Goal: Task Accomplishment & Management: Use online tool/utility

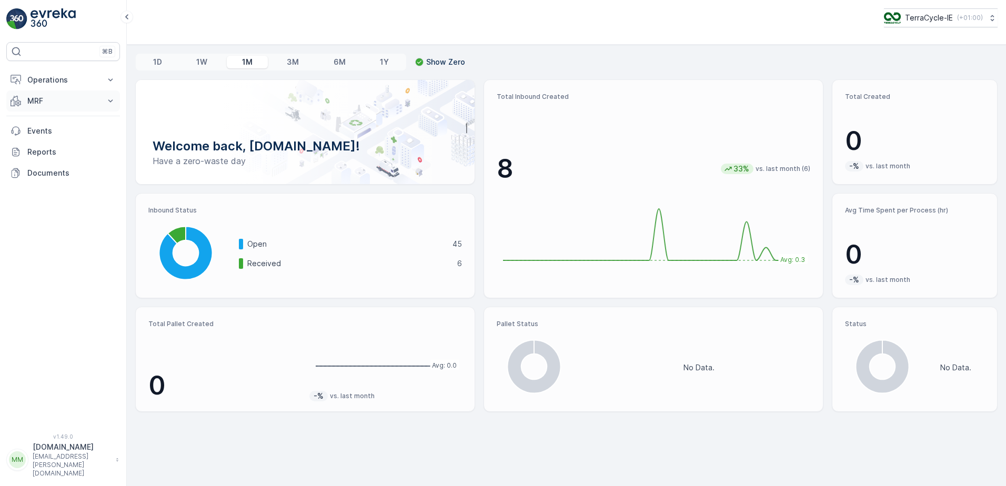
click at [107, 98] on icon at bounding box center [110, 101] width 11 height 11
click at [55, 133] on p "Inbound" at bounding box center [41, 133] width 28 height 11
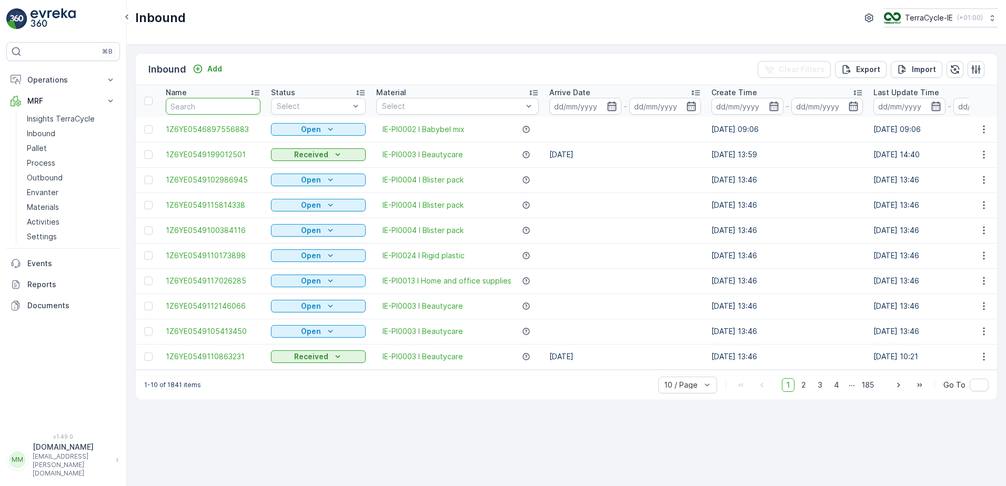
click at [208, 107] on input "text" at bounding box center [213, 106] width 95 height 17
type input "fd"
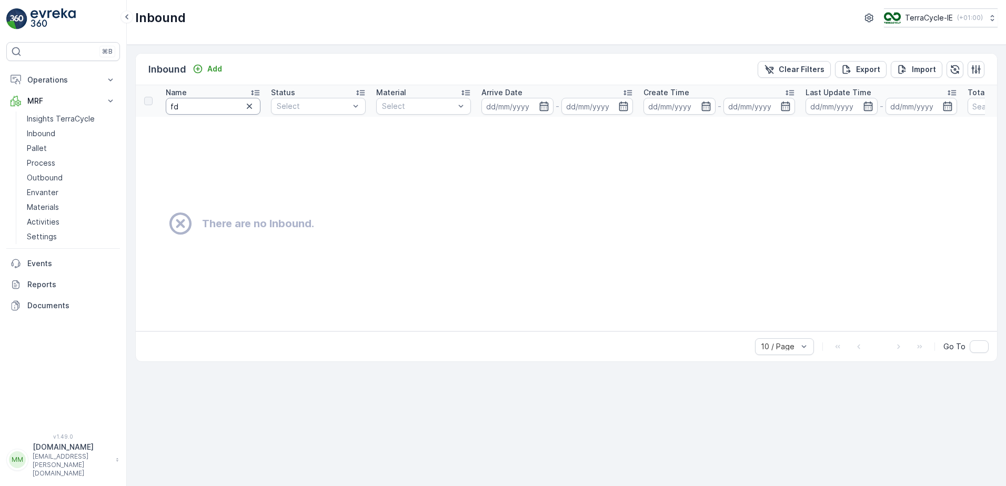
click at [208, 108] on input "fd" at bounding box center [213, 106] width 95 height 17
click at [31, 145] on p "Pallet" at bounding box center [37, 148] width 20 height 11
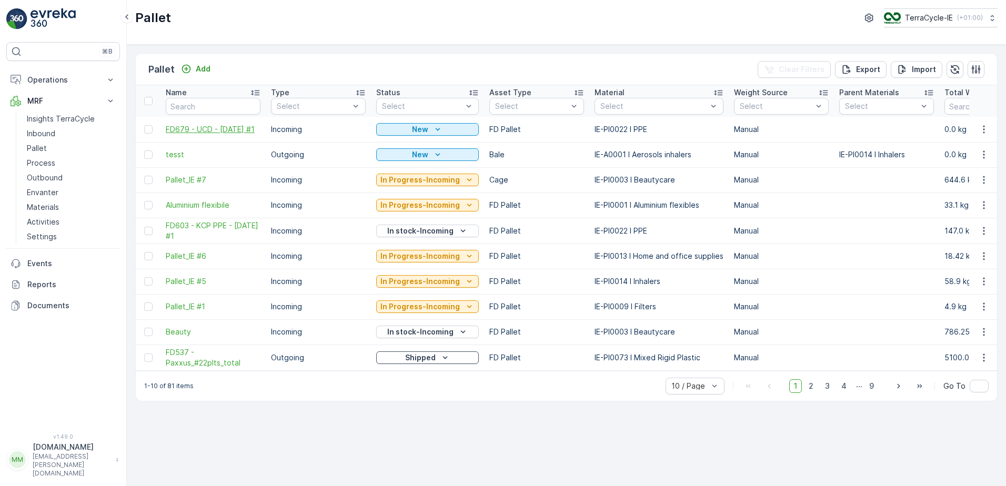
click at [225, 124] on span "FD679 - UCD - [DATE] #1" at bounding box center [213, 129] width 95 height 11
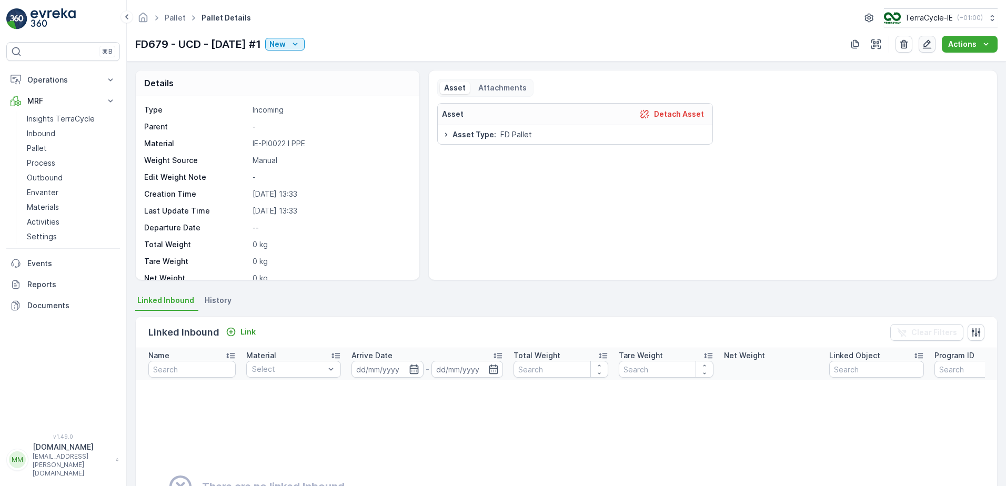
click at [930, 47] on icon "button" at bounding box center [927, 44] width 11 height 11
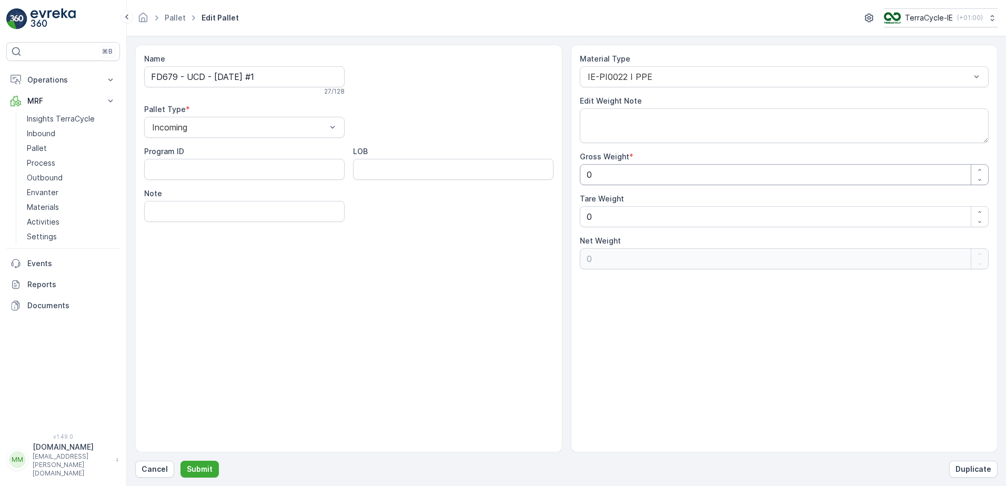
click at [595, 177] on Weight "0" at bounding box center [784, 174] width 409 height 21
type Weight "1"
type Weight "14"
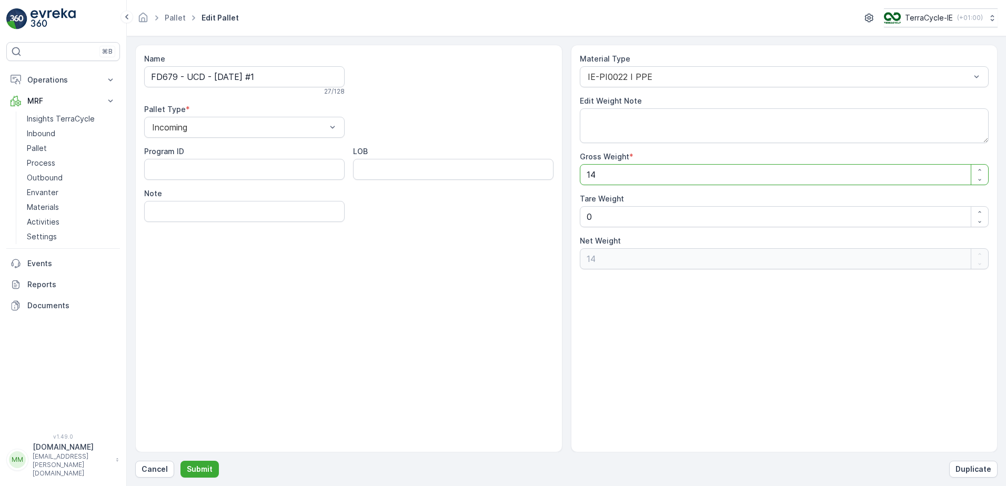
type Weight "142"
click at [897, 175] on Weight "142" at bounding box center [784, 174] width 409 height 21
type Weight "142"
click at [601, 120] on textarea "Edit Weight Note" at bounding box center [784, 125] width 409 height 35
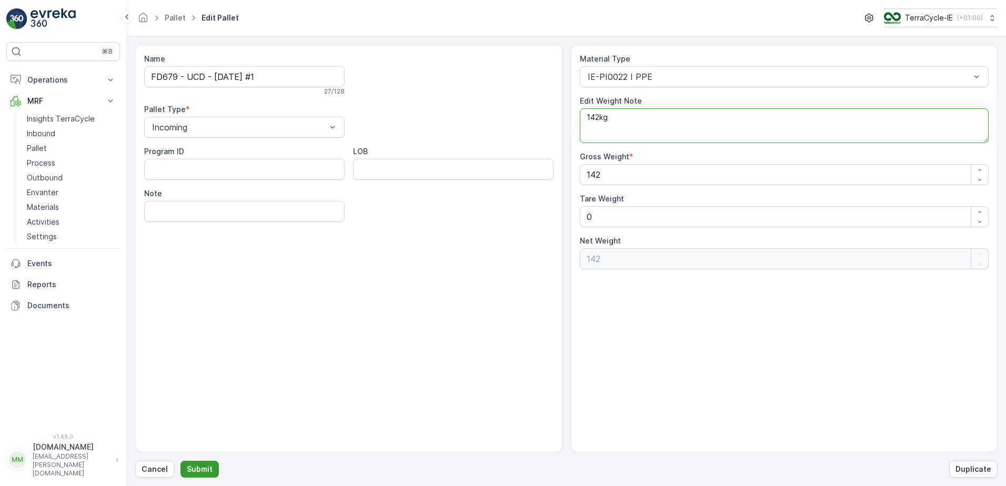
type textarea "142kg"
click at [191, 469] on p "Submit" at bounding box center [200, 469] width 26 height 11
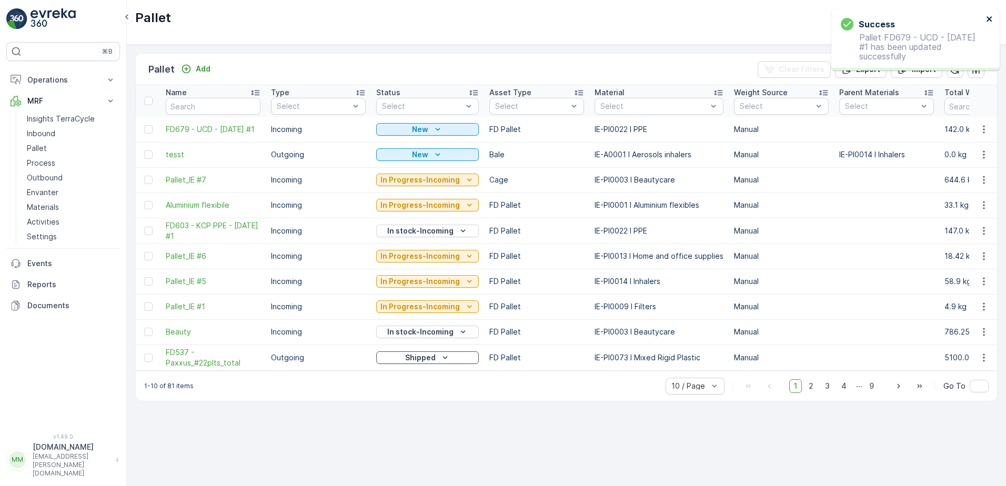
click at [988, 19] on icon "close" at bounding box center [989, 18] width 5 height 5
